Goal: Task Accomplishment & Management: Use online tool/utility

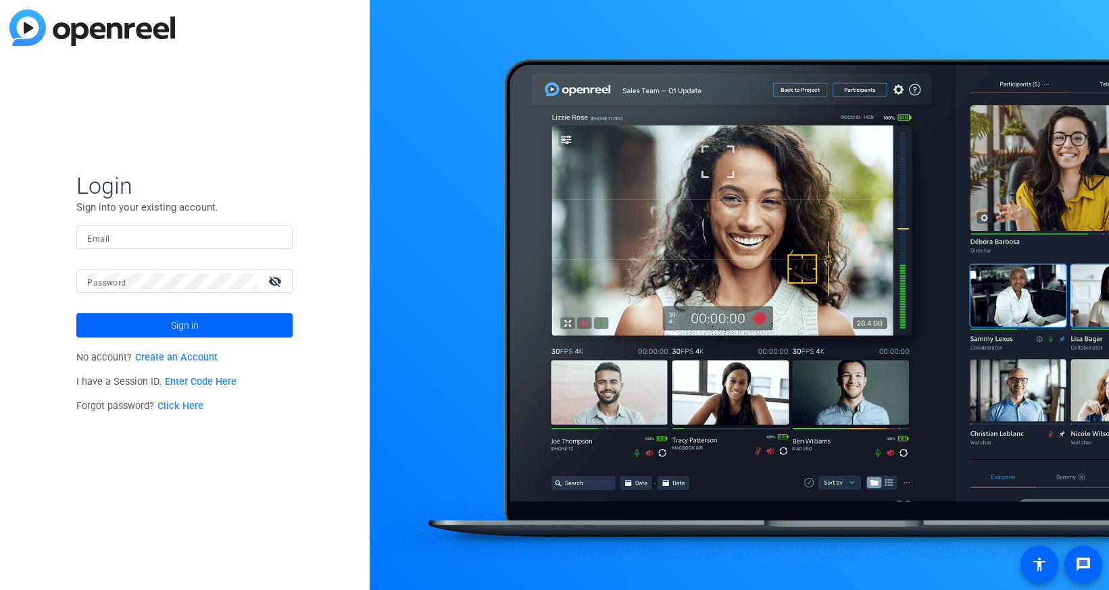
click at [183, 237] on input "Email" at bounding box center [184, 238] width 195 height 16
click at [214, 241] on input "Email" at bounding box center [184, 238] width 195 height 16
type input "[EMAIL_ADDRESS][DOMAIN_NAME]"
click at [76, 313] on button "Sign in" at bounding box center [184, 325] width 216 height 24
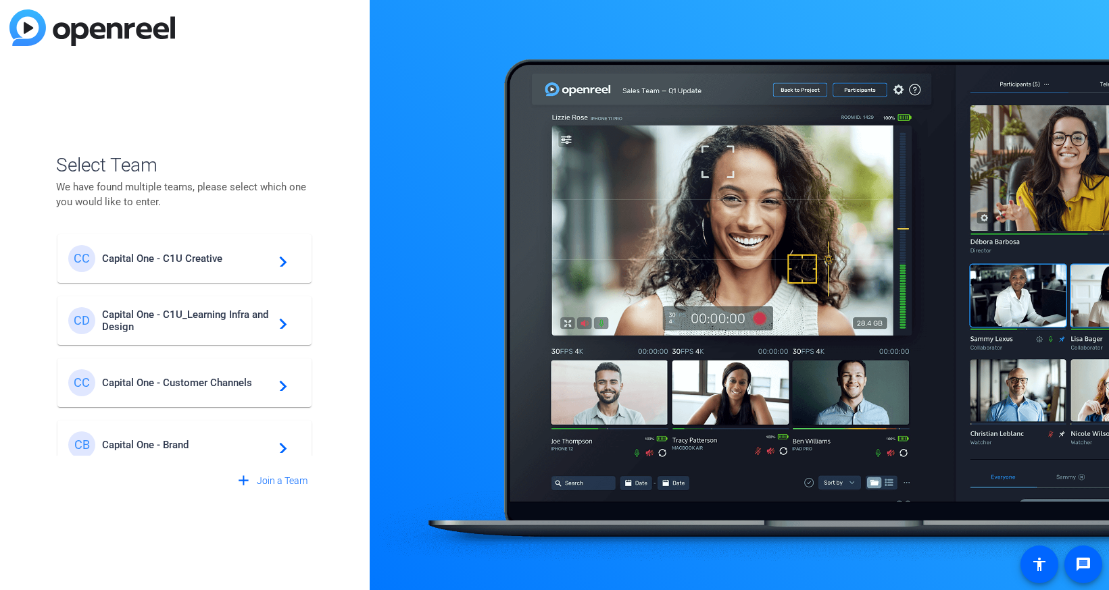
click at [176, 257] on span "Capital One - C1U Creative" at bounding box center [186, 259] width 169 height 12
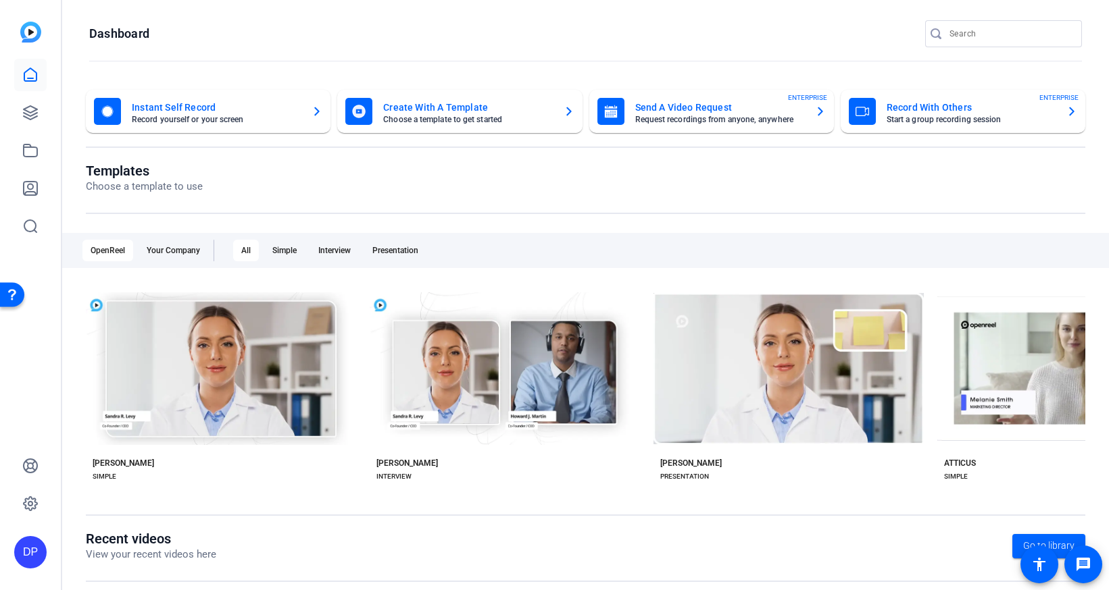
click at [294, 110] on mat-card-title "Instant Self Record" at bounding box center [216, 107] width 169 height 16
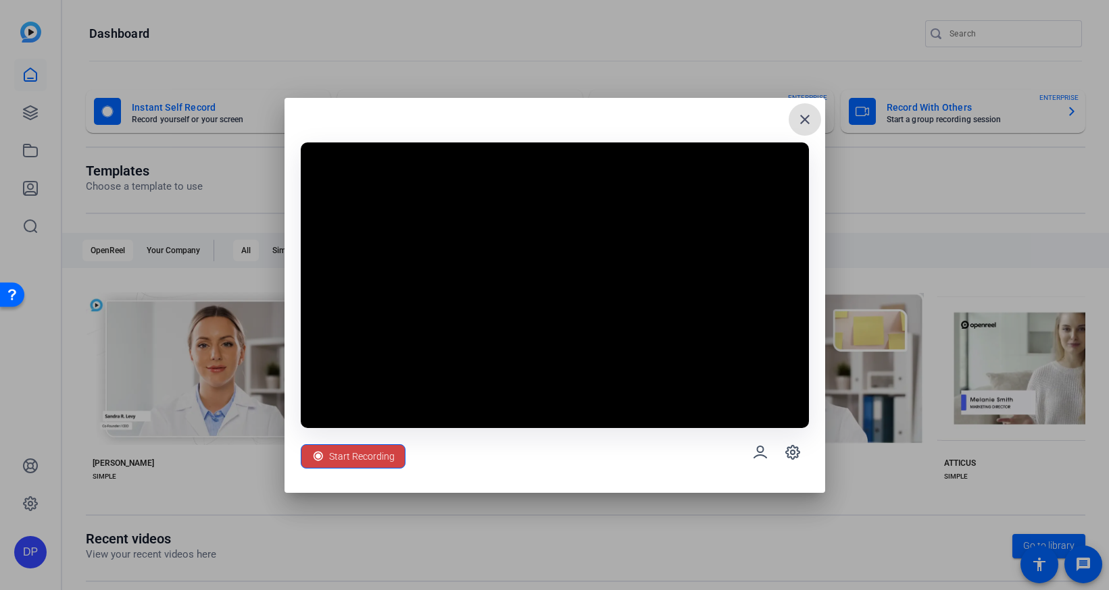
click at [382, 458] on span "Start Recording" at bounding box center [362, 457] width 66 height 26
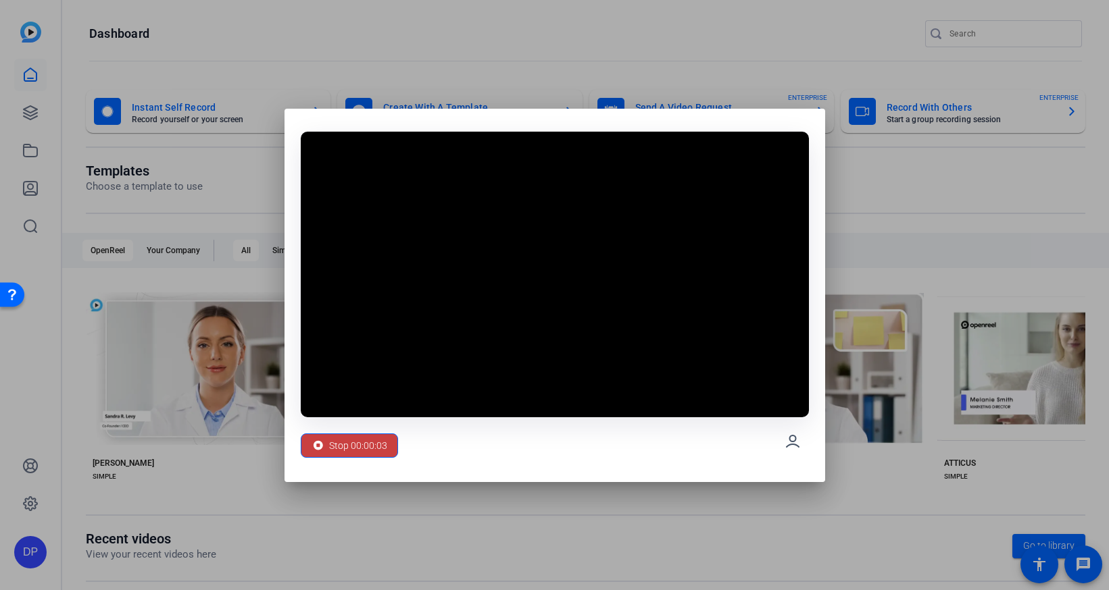
click at [373, 448] on span "Stop 00:00:03" at bounding box center [358, 446] width 58 height 26
